Goal: Check status

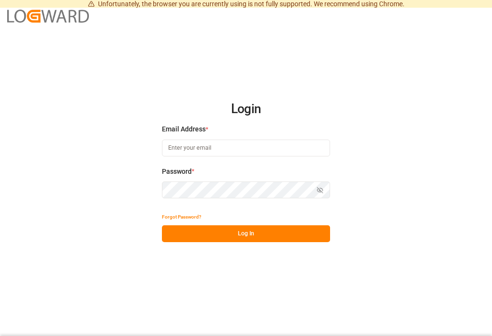
click at [182, 155] on input at bounding box center [246, 147] width 168 height 17
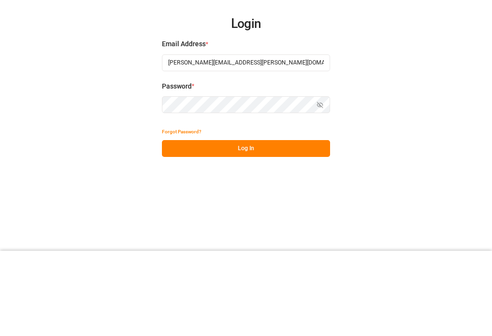
type input "[PERSON_NAME][EMAIL_ADDRESS][PERSON_NAME][DOMAIN_NAME]"
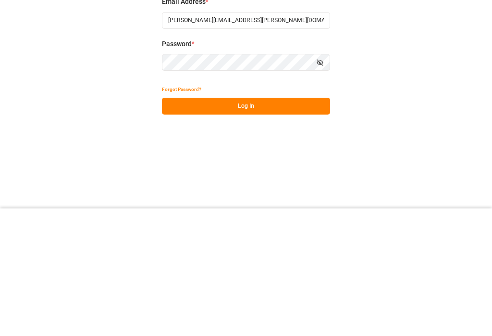
click at [187, 225] on button "Log In" at bounding box center [246, 233] width 168 height 17
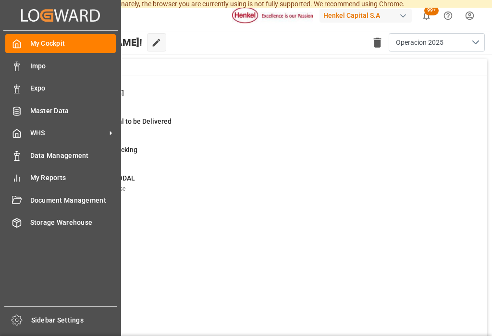
click at [15, 59] on div "Impo Impo" at bounding box center [60, 65] width 111 height 19
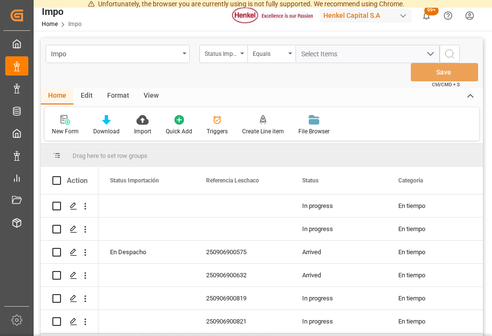
click at [151, 88] on div "View" at bounding box center [151, 96] width 29 height 16
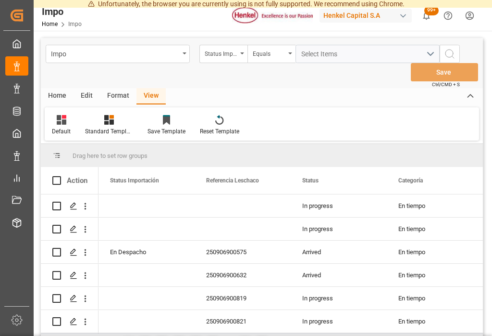
click at [58, 114] on div "Default" at bounding box center [61, 124] width 33 height 21
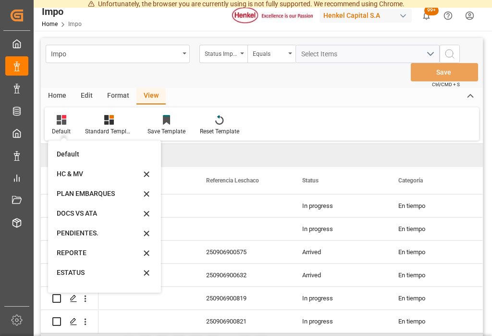
click at [71, 248] on div "REPORTE" at bounding box center [99, 253] width 84 height 10
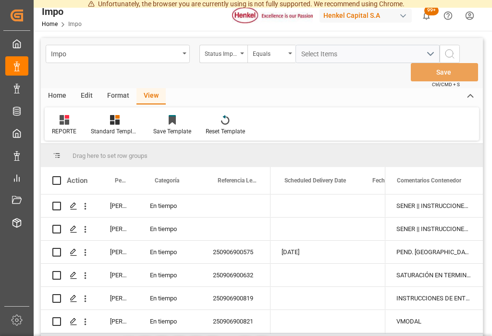
scroll to position [0, 1631]
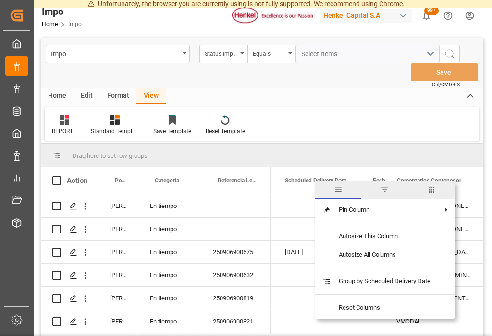
click at [383, 185] on span "filter" at bounding box center [385, 189] width 9 height 9
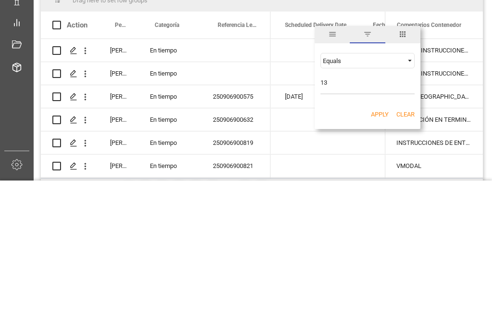
type input "1"
type input "[DATE]"
click at [378, 265] on button "Apply" at bounding box center [380, 270] width 18 height 10
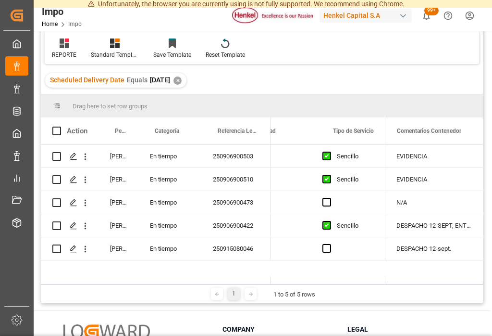
scroll to position [0, 1948]
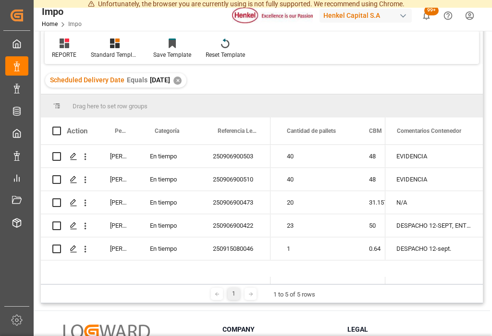
click at [182, 76] on div "✕" at bounding box center [178, 80] width 8 height 8
